Goal: Task Accomplishment & Management: Manage account settings

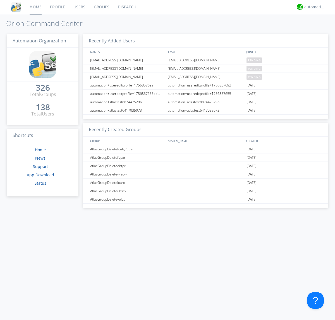
click at [79, 7] on link "Users" at bounding box center [79, 7] width 20 height 14
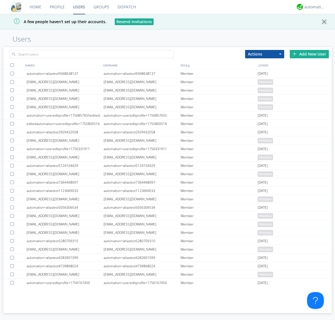
click at [309, 54] on div "Add New User" at bounding box center [309, 54] width 39 height 8
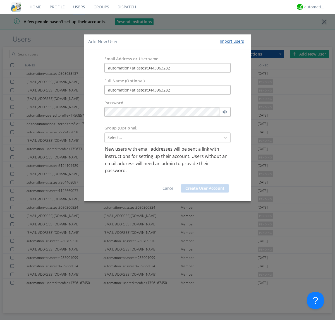
type input "automation+atlastest0443963282"
click at [205, 188] on button "Create User Account" at bounding box center [204, 188] width 47 height 8
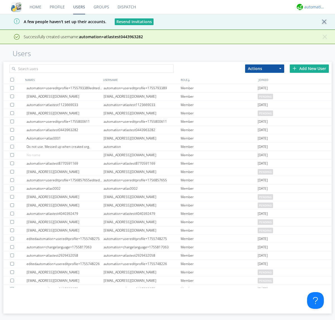
click at [313, 7] on div "automation+atlas" at bounding box center [314, 7] width 21 height 6
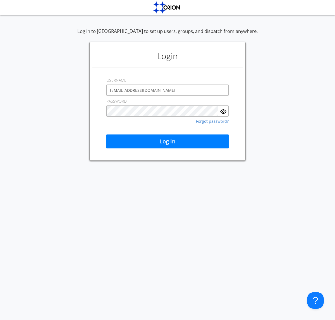
type input "[EMAIL_ADDRESS][DOMAIN_NAME]"
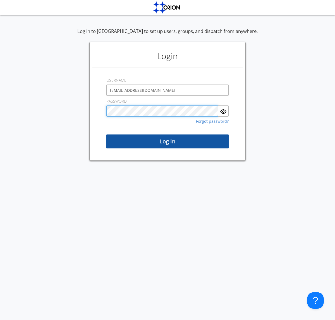
click at [168, 142] on button "Log in" at bounding box center [167, 142] width 122 height 14
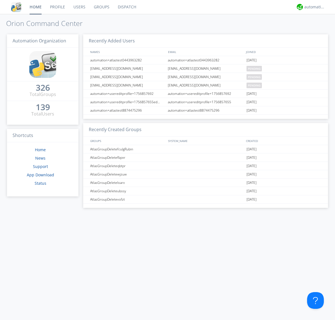
click at [79, 7] on link "Users" at bounding box center [79, 7] width 20 height 14
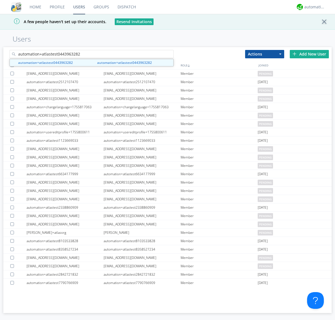
type input "automation+atlastest0443963282"
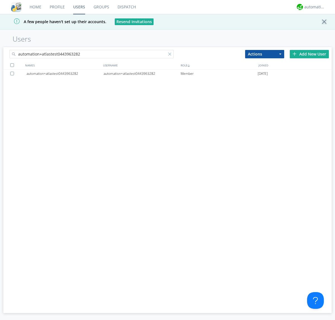
click at [171, 55] on div at bounding box center [171, 55] width 6 height 6
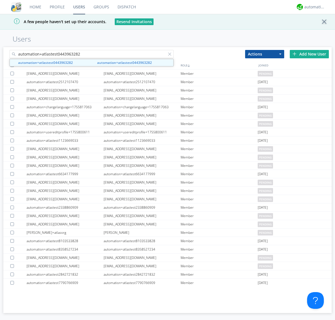
type input "automation+atlastest0443963282"
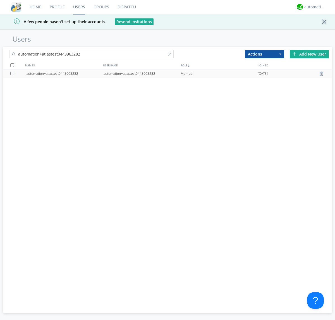
click at [322, 74] on div at bounding box center [322, 73] width 6 height 4
click at [313, 7] on div "automation+atlas" at bounding box center [314, 7] width 21 height 6
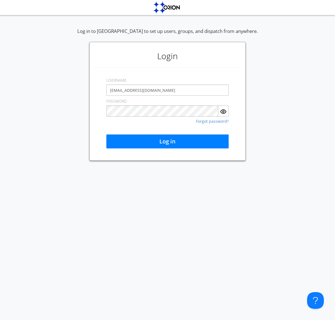
type input "[EMAIL_ADDRESS][DOMAIN_NAME]"
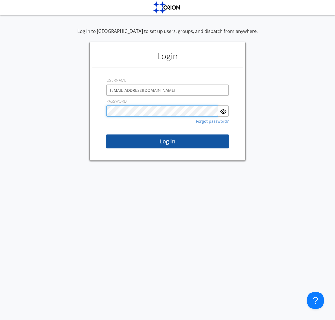
click at [168, 142] on button "Log in" at bounding box center [167, 142] width 122 height 14
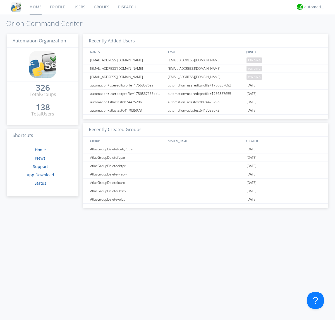
click at [79, 7] on link "Users" at bounding box center [79, 7] width 20 height 14
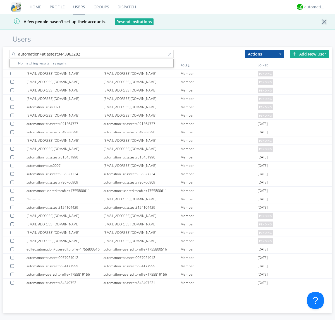
type input "automation+atlastest0443963282"
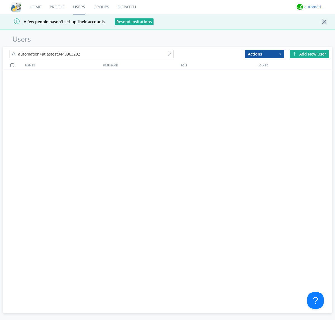
click at [313, 7] on div "automation+atlas" at bounding box center [314, 7] width 21 height 6
click at [317, 29] on div "Log Out" at bounding box center [317, 30] width 29 height 10
